Goal: Navigation & Orientation: Understand site structure

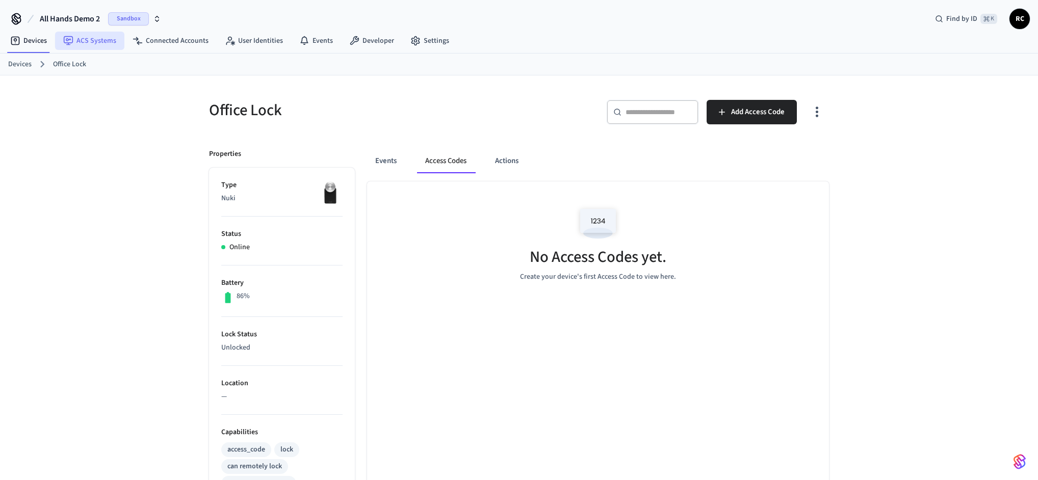
click at [79, 38] on link "ACS Systems" at bounding box center [89, 41] width 69 height 18
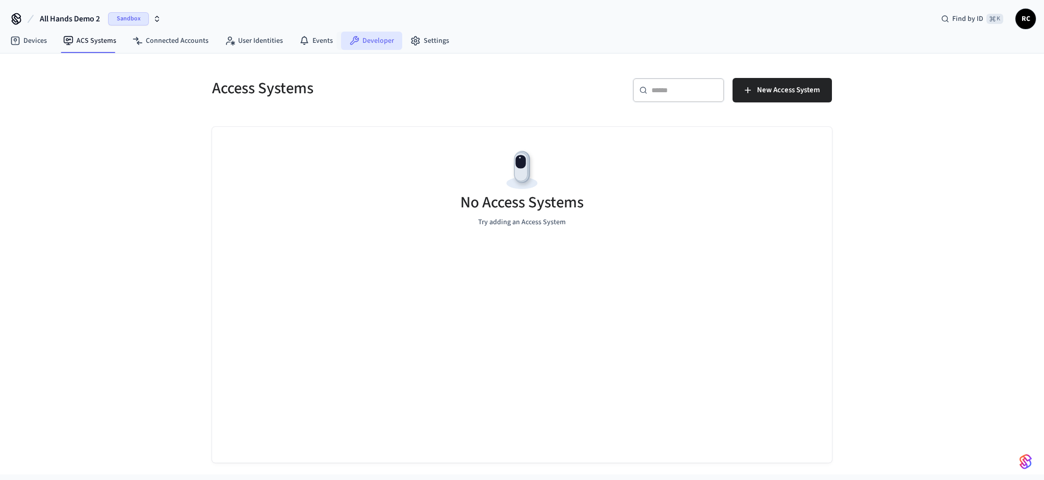
click at [364, 43] on link "Developer" at bounding box center [371, 41] width 61 height 18
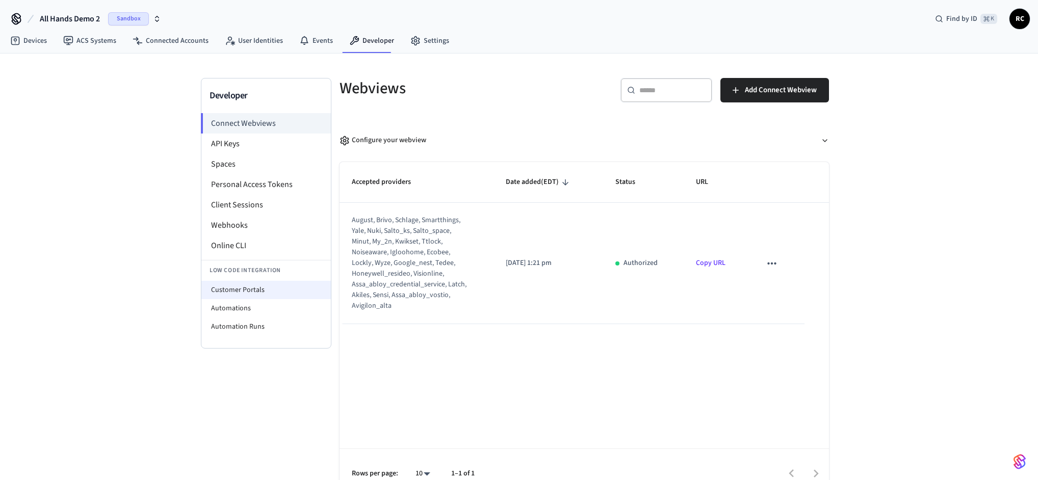
click at [250, 296] on li "Customer Portals" at bounding box center [265, 290] width 129 height 18
select select "**********"
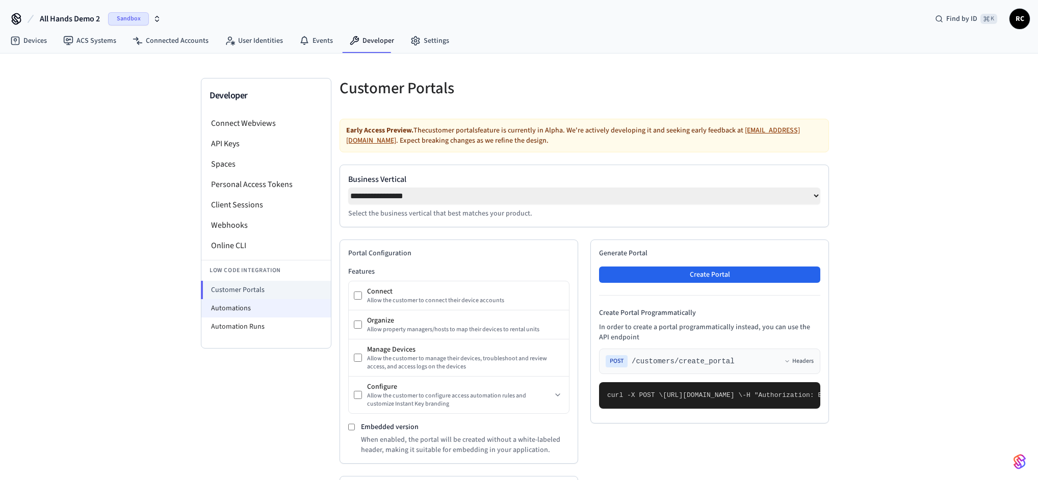
click at [254, 304] on li "Automations" at bounding box center [265, 308] width 129 height 18
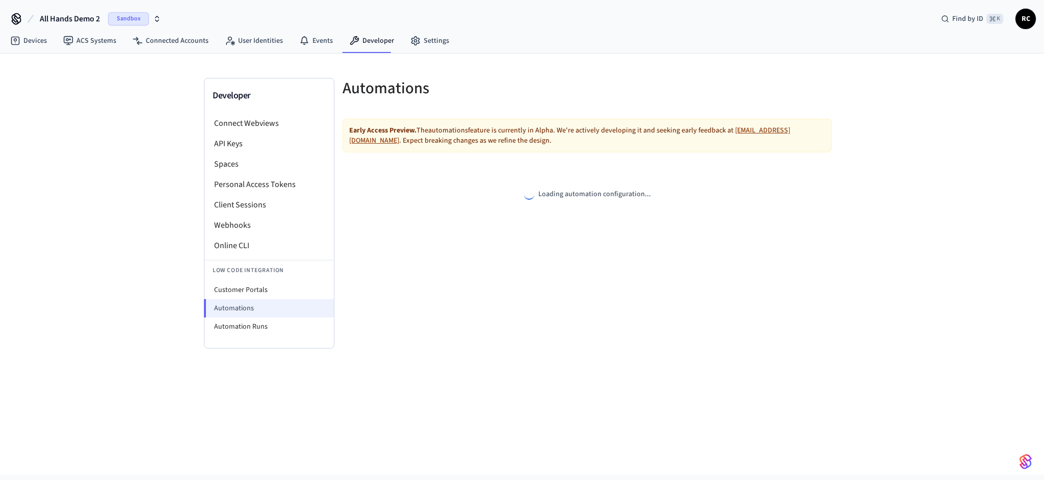
select select "**********"
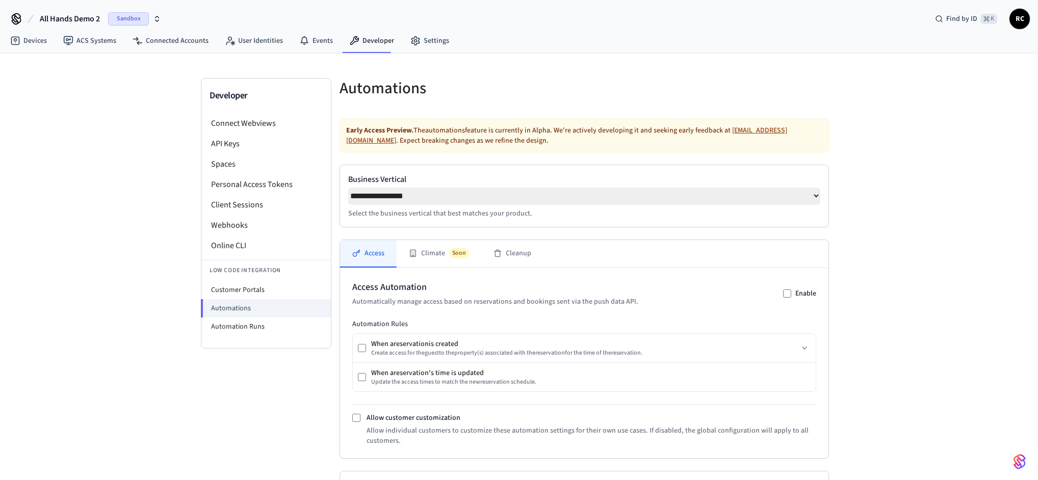
scroll to position [139, 0]
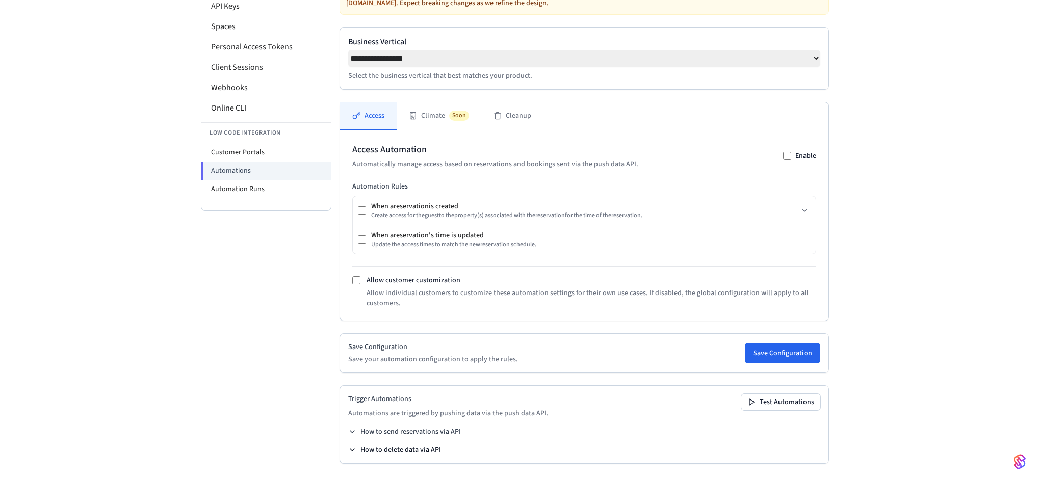
click at [407, 449] on button "How to delete data via API" at bounding box center [394, 450] width 93 height 10
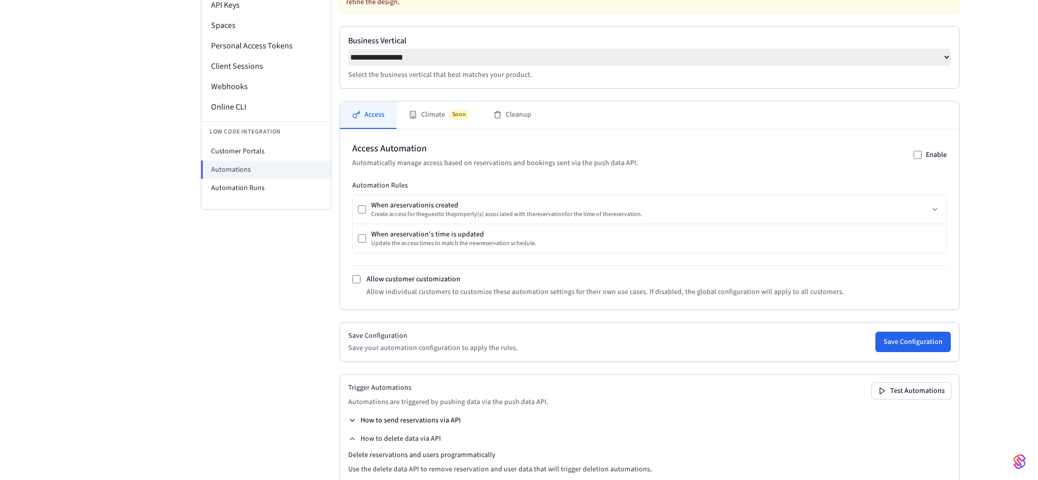
click at [421, 426] on button "How to send reservations via API" at bounding box center [404, 420] width 113 height 10
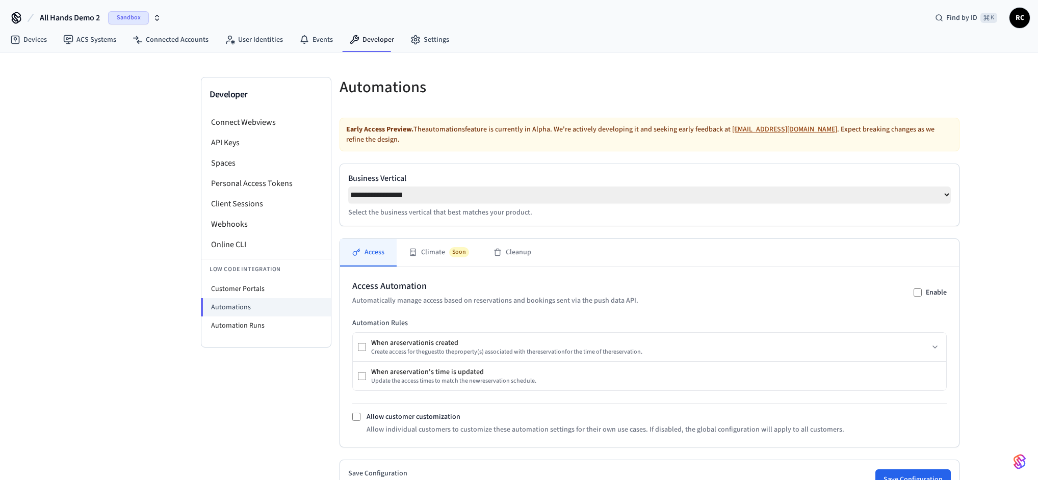
scroll to position [0, 0]
click at [546, 256] on div "Access Climate Soon Cleanup" at bounding box center [649, 254] width 619 height 28
click at [528, 257] on button "Cleanup" at bounding box center [512, 254] width 62 height 28
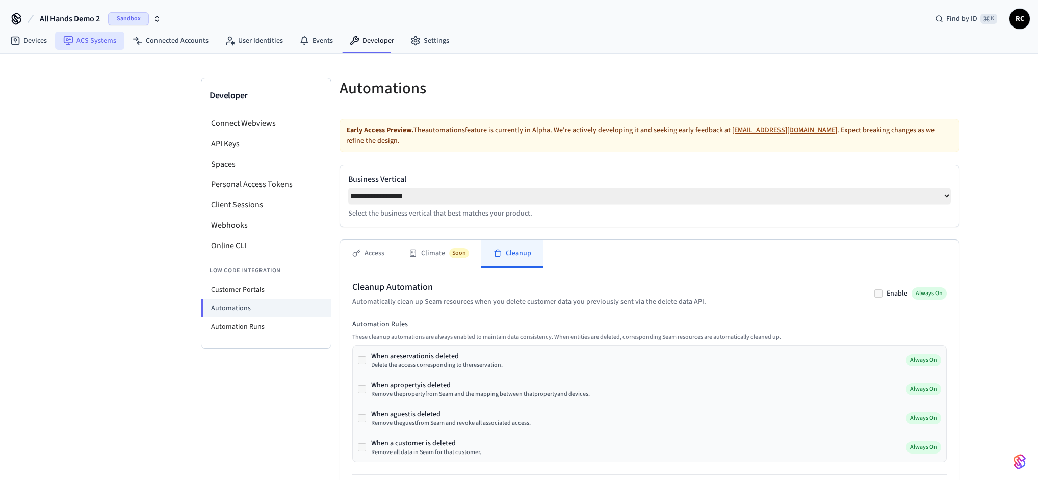
click at [78, 37] on link "ACS Systems" at bounding box center [89, 41] width 69 height 18
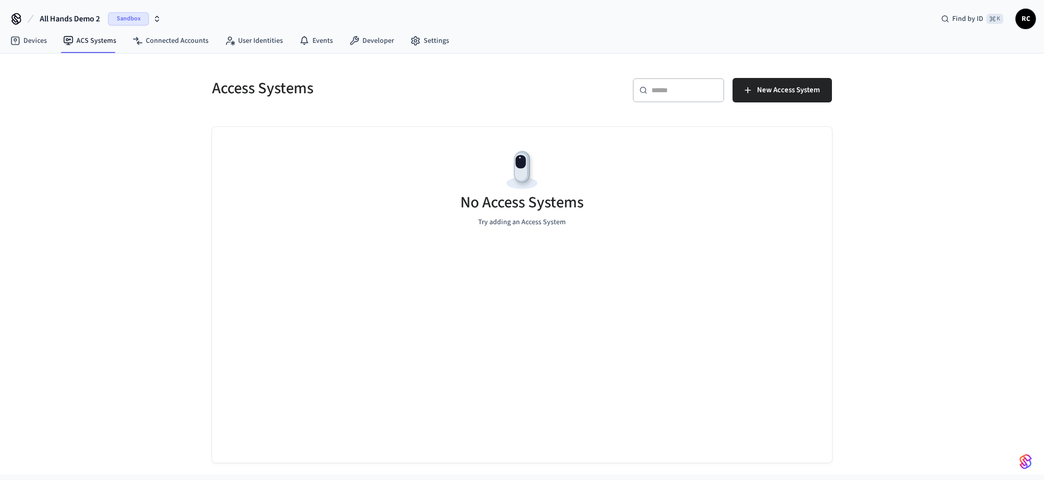
click at [111, 140] on div "Access Systems ​ ​ New Access System No Access Systems Try adding an Access Sys…" at bounding box center [522, 264] width 1044 height 421
click at [373, 35] on link "Developer" at bounding box center [371, 41] width 61 height 18
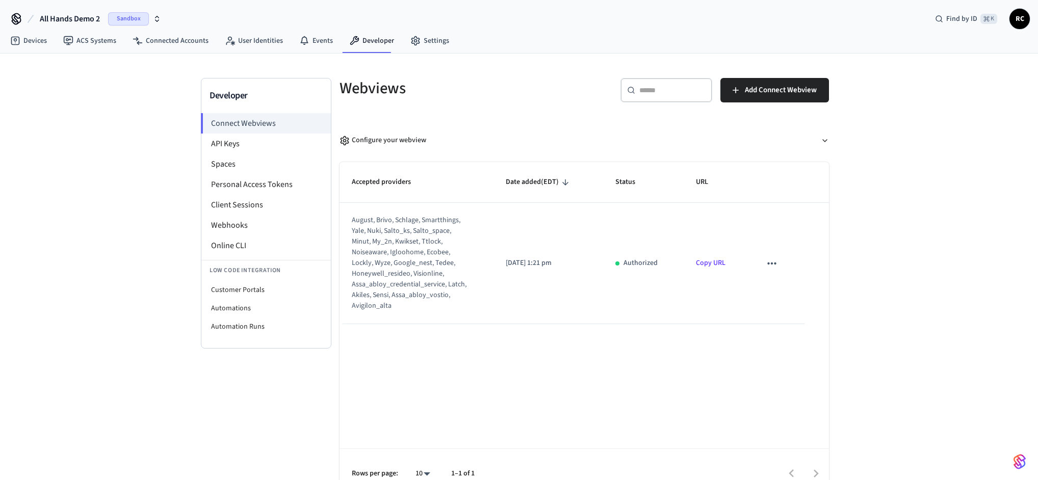
click at [38, 139] on div "Developer Connect Webviews API Keys Spaces Personal Access Tokens Client Sessio…" at bounding box center [519, 276] width 1038 height 444
click at [17, 44] on icon at bounding box center [15, 41] width 9 height 9
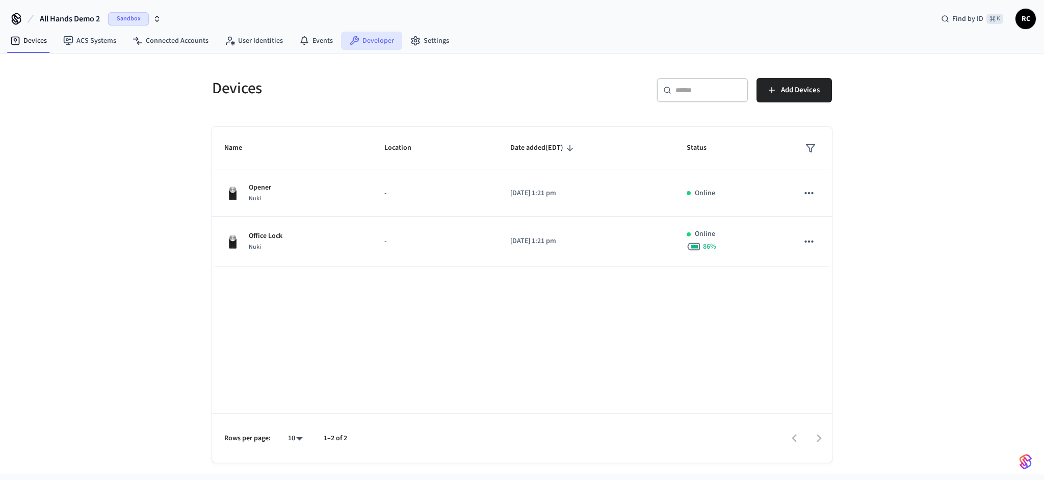
click at [358, 44] on link "Developer" at bounding box center [371, 41] width 61 height 18
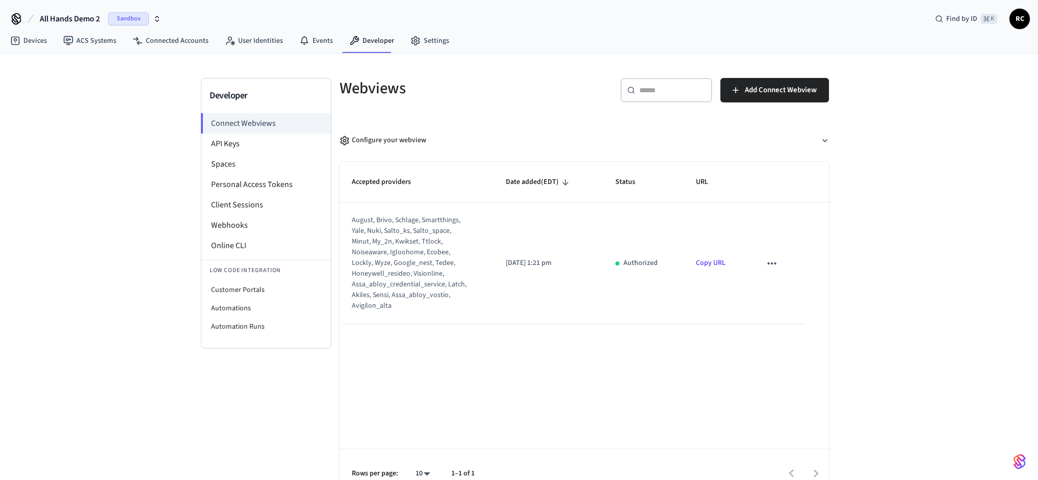
click at [655, 390] on div "Accepted providers Date added (EDT) Status URL august, brivo, schlage, smartthi…" at bounding box center [583, 330] width 489 height 336
click at [514, 391] on div "Accepted providers Date added (EDT) Status URL august, brivo, schlage, smartthi…" at bounding box center [583, 330] width 489 height 336
click at [279, 310] on li "Automations" at bounding box center [265, 308] width 129 height 18
select select "**********"
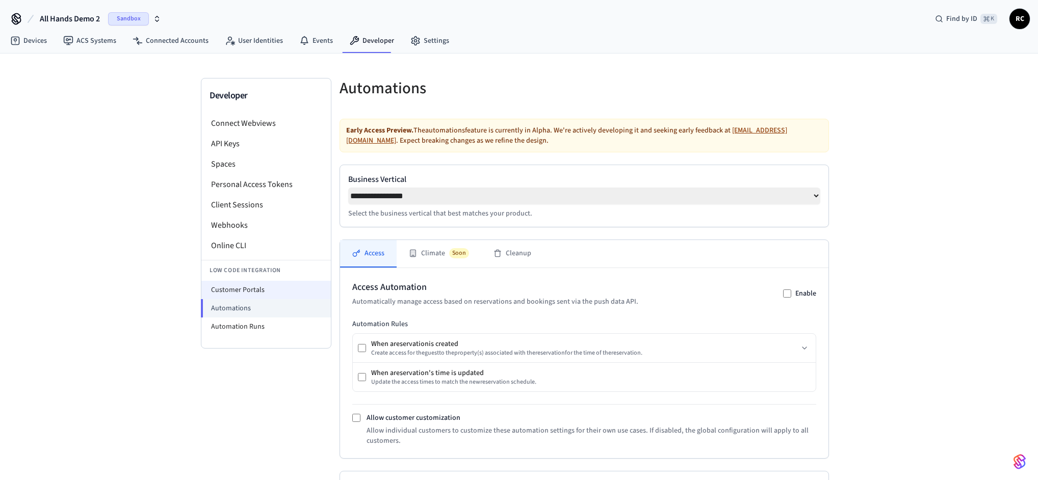
click at [283, 295] on li "Customer Portals" at bounding box center [265, 290] width 129 height 18
select select "**********"
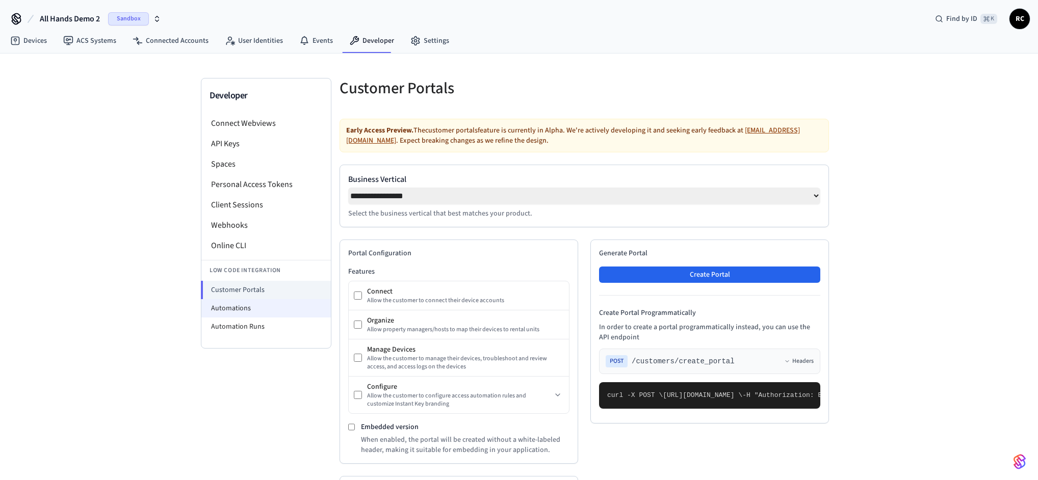
click at [279, 313] on li "Automations" at bounding box center [265, 308] width 129 height 18
select select "**********"
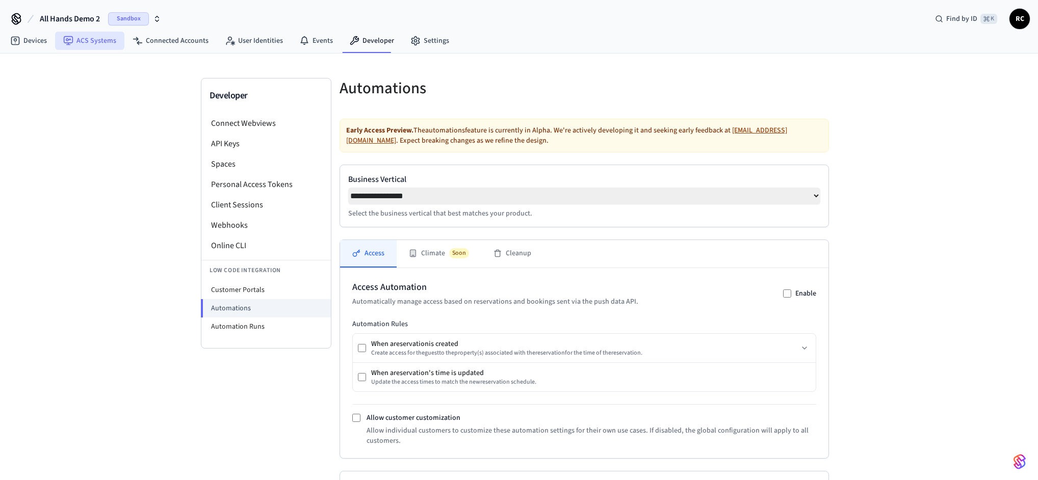
click at [67, 41] on icon at bounding box center [68, 41] width 10 height 10
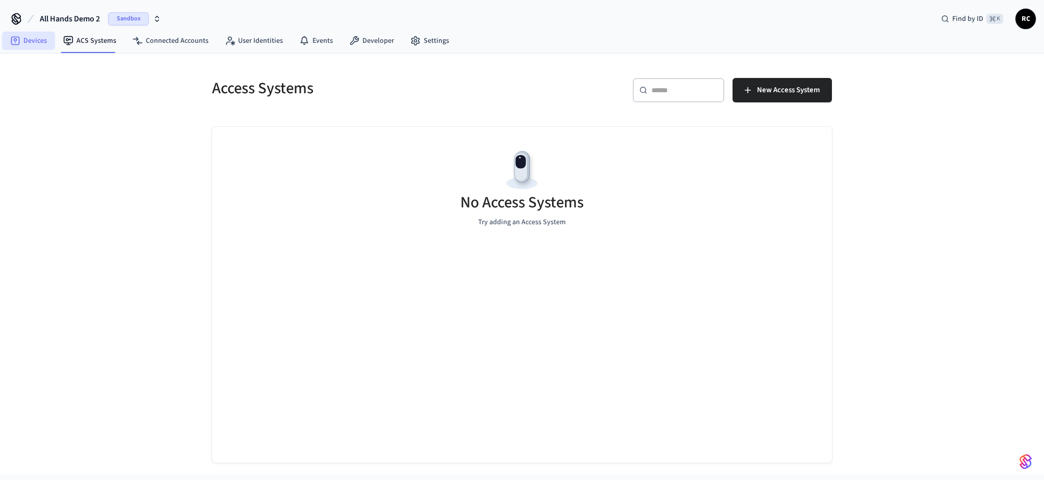
click at [27, 46] on link "Devices" at bounding box center [28, 41] width 53 height 18
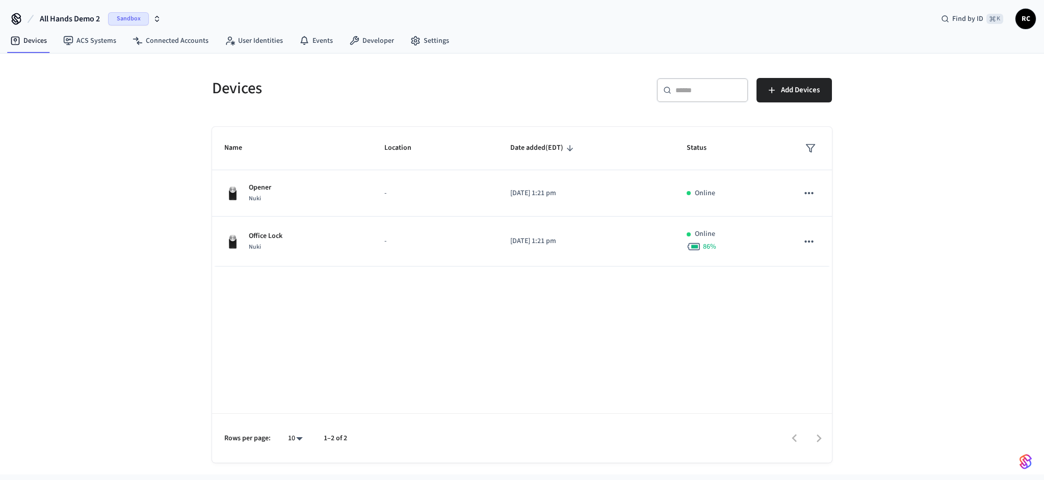
drag, startPoint x: 238, startPoint y: 88, endPoint x: 245, endPoint y: 82, distance: 10.1
click at [238, 88] on h5 "Devices" at bounding box center [364, 88] width 304 height 21
click at [258, 42] on link "User Identities" at bounding box center [254, 41] width 74 height 18
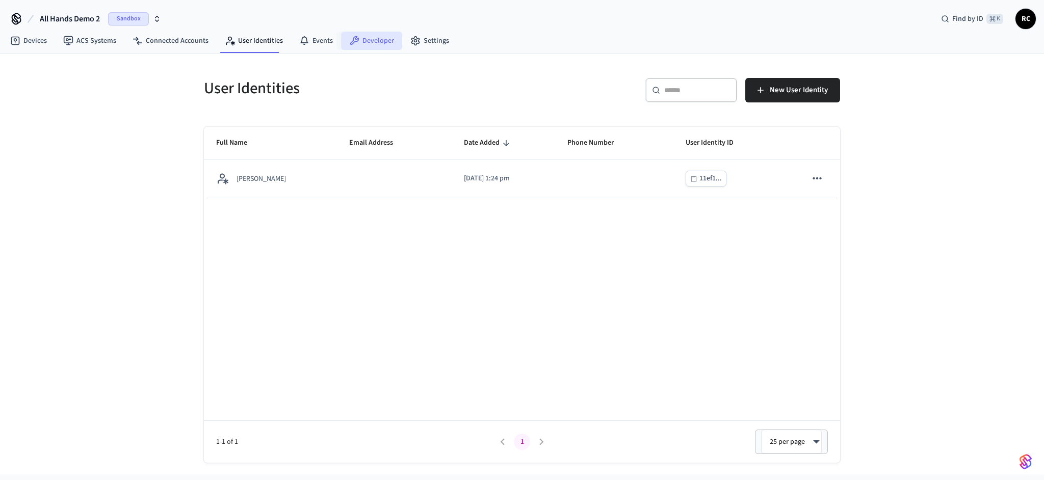
click at [378, 45] on link "Developer" at bounding box center [371, 41] width 61 height 18
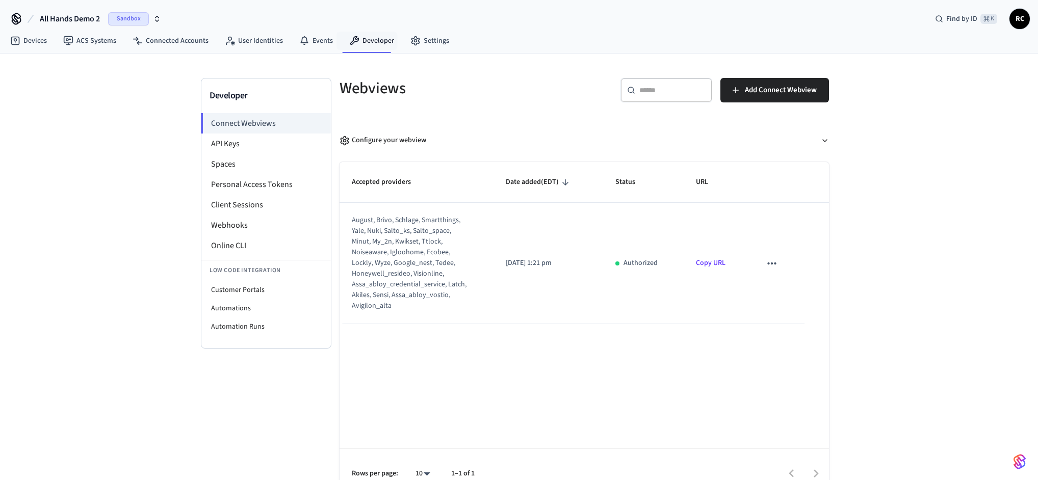
click at [605, 116] on div "Webviews ​ ​ Add Connect Webview Configure your webview Accepted providers Date…" at bounding box center [584, 288] width 506 height 420
click at [602, 416] on div "Accepted providers Date added (EDT) Status URL august, brivo, schlage, smartthi…" at bounding box center [583, 330] width 489 height 336
